Goal: Browse casually

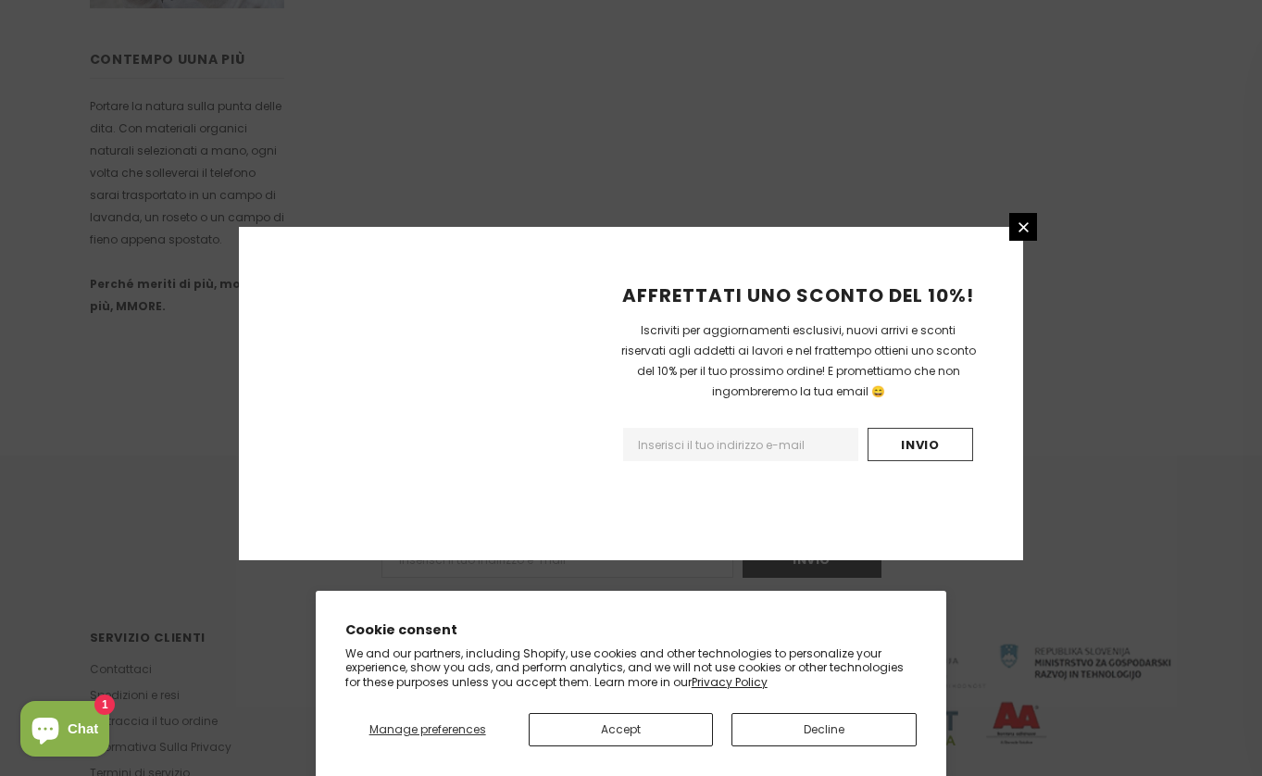
scroll to position [1122, 0]
